Goal: Transaction & Acquisition: Purchase product/service

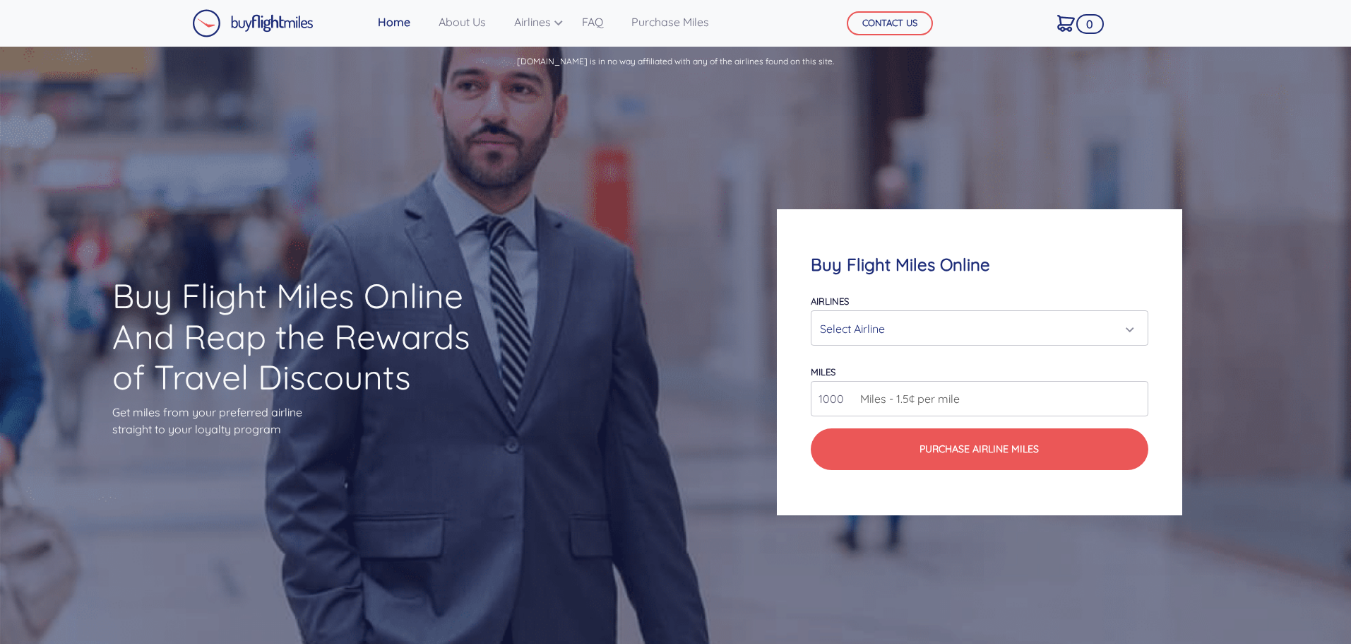
click at [839, 325] on div "Select Airline" at bounding box center [975, 328] width 310 height 27
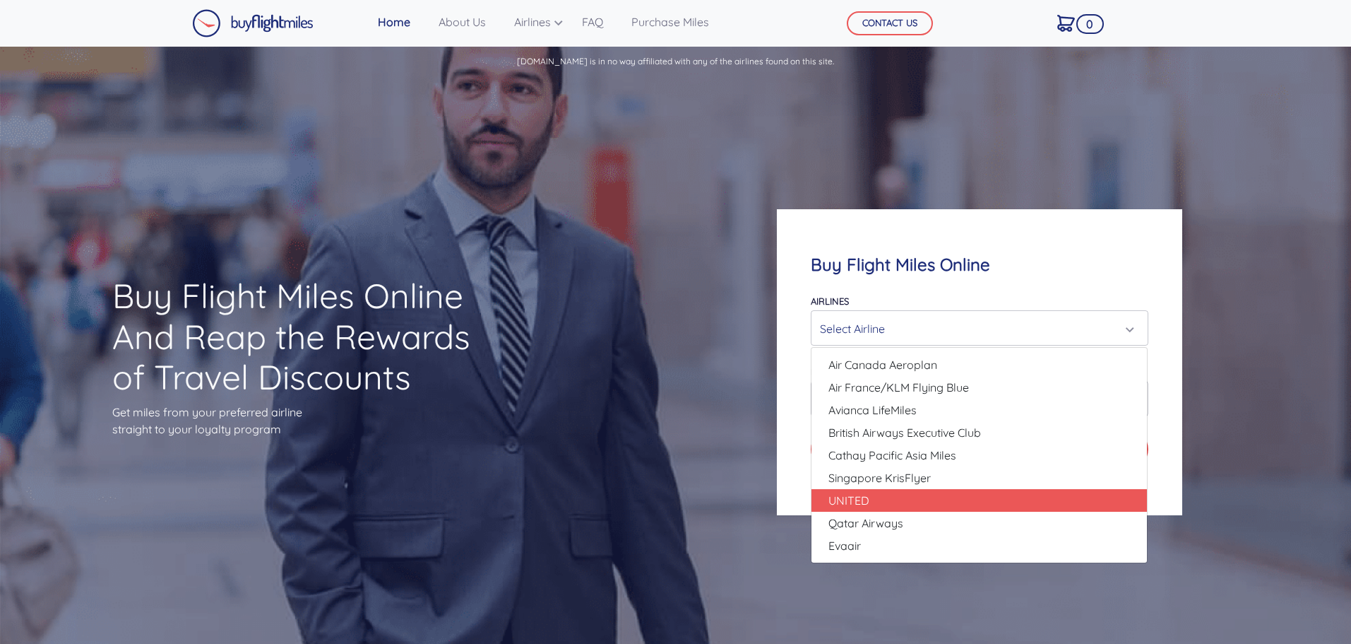
click at [925, 491] on link "UNITED" at bounding box center [980, 500] width 336 height 23
select select "UNITED"
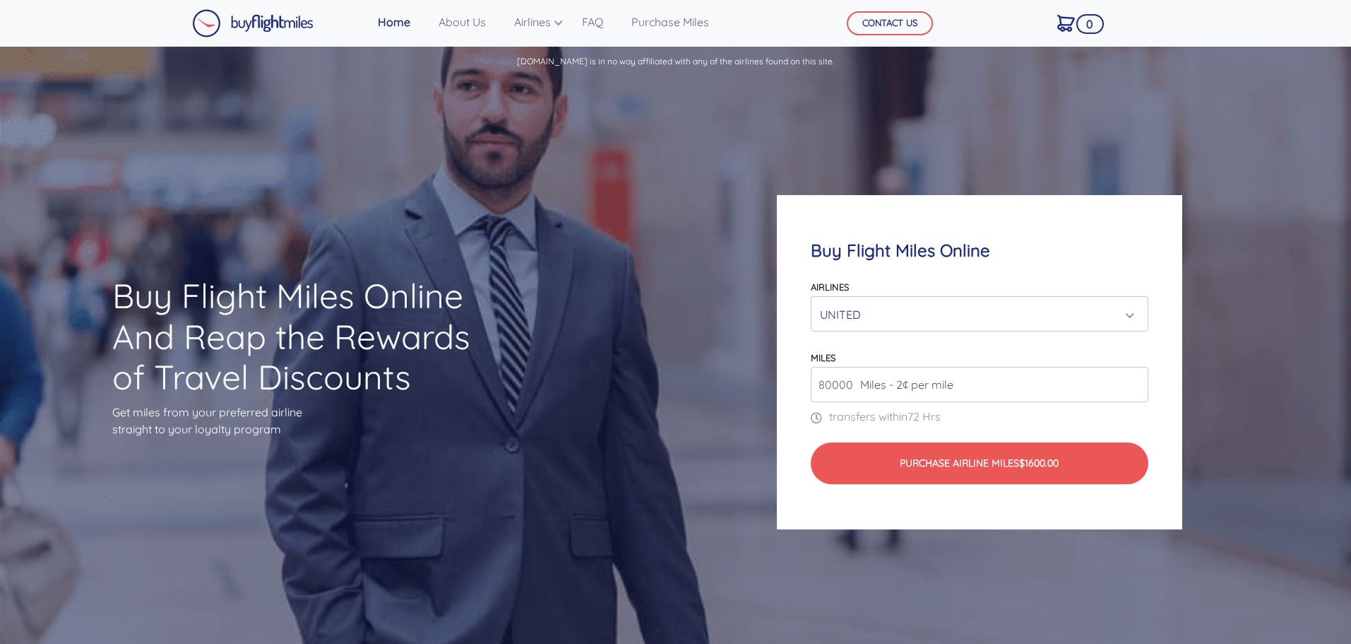
click at [1004, 389] on input "80000" at bounding box center [979, 384] width 337 height 35
click at [1129, 391] on input "80000" at bounding box center [979, 384] width 337 height 35
click at [1137, 381] on input "81000" at bounding box center [979, 384] width 337 height 35
click at [1139, 372] on input "81000" at bounding box center [979, 384] width 337 height 35
drag, startPoint x: 857, startPoint y: 384, endPoint x: 640, endPoint y: 363, distance: 217.8
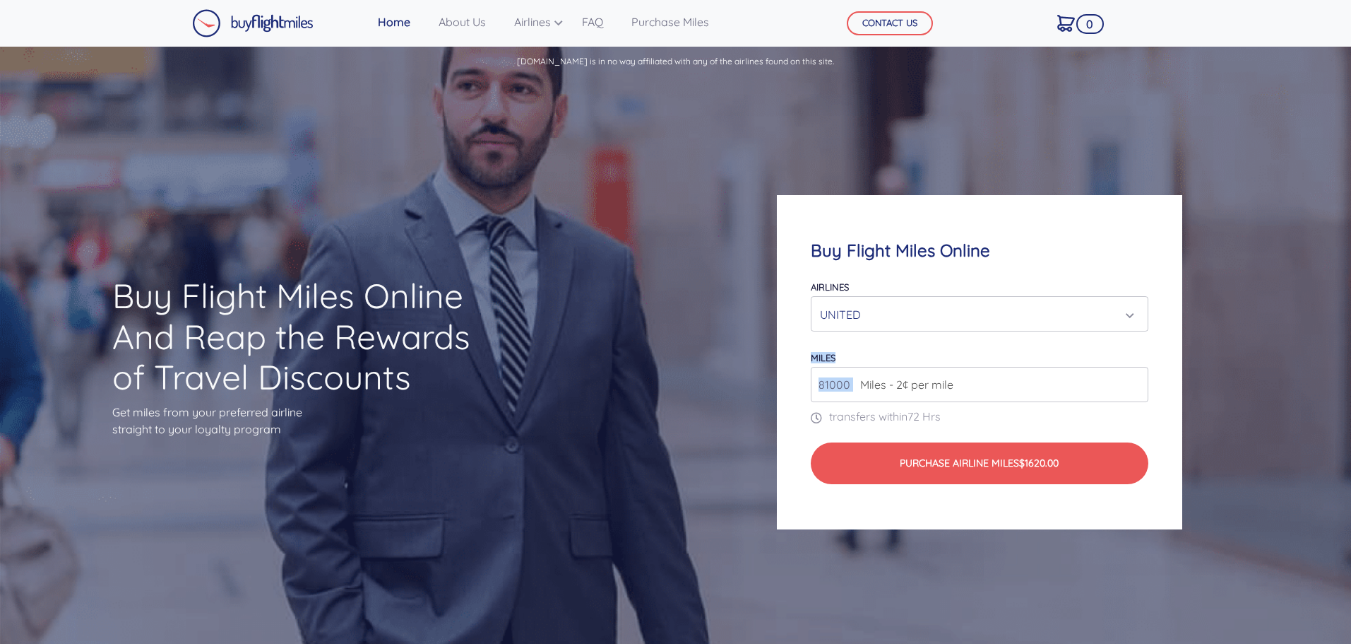
click at [641, 363] on div "Buy Flight Miles Online And Reap the Rewards of Travel Discounts Get miles from…" at bounding box center [675, 362] width 1351 height 566
click at [858, 403] on form "Airlines Air Canada Aeroplan Air France/KLM Flying Blue Avianca LifeMiles Briti…" at bounding box center [979, 381] width 337 height 207
drag, startPoint x: 853, startPoint y: 391, endPoint x: 668, endPoint y: 385, distance: 185.2
click at [668, 385] on div "Buy Flight Miles Online And Reap the Rewards of Travel Discounts Get miles from…" at bounding box center [675, 362] width 1351 height 566
type input "599000"
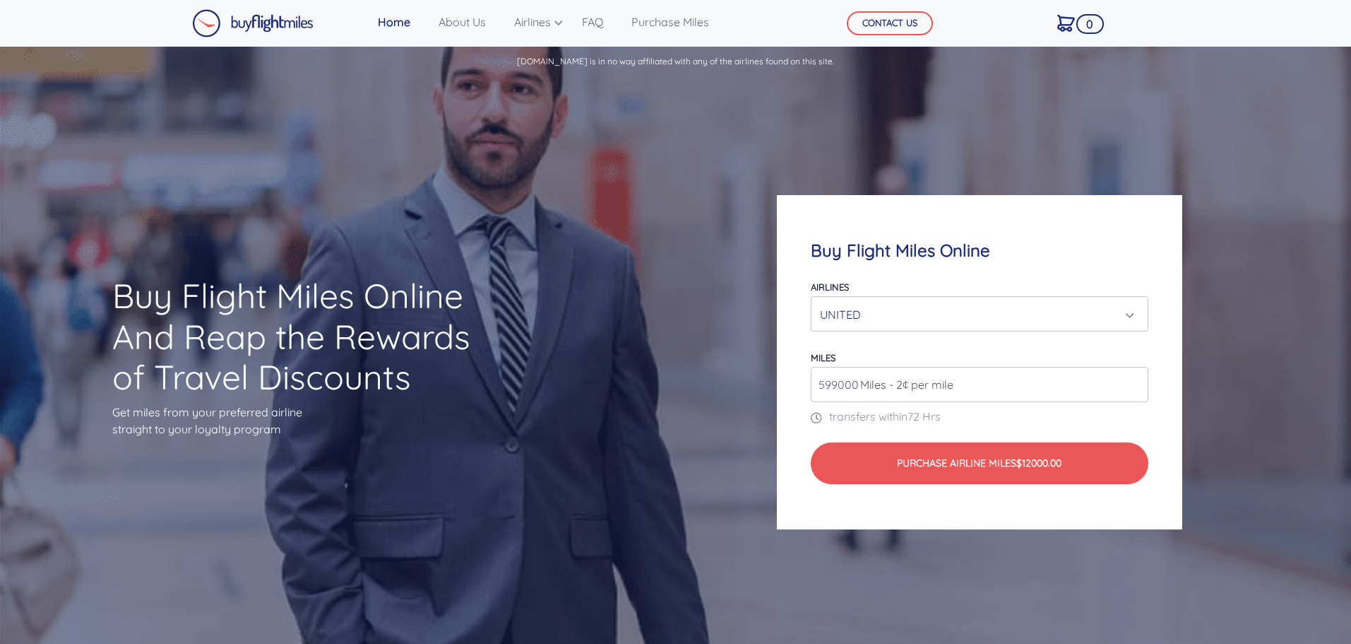
click at [1133, 389] on input "599000" at bounding box center [979, 384] width 337 height 35
click at [1136, 374] on input "599000" at bounding box center [979, 384] width 337 height 35
